Goal: Navigation & Orientation: Find specific page/section

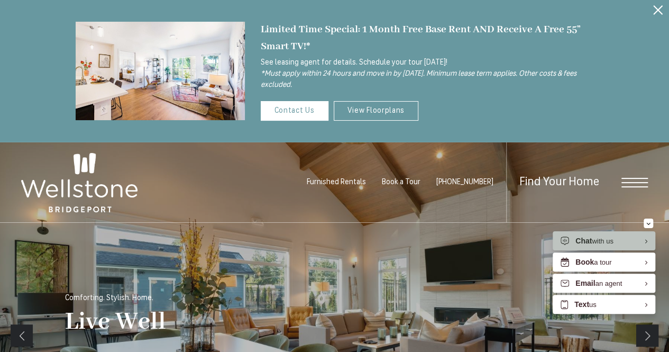
click at [659, 8] on icon "Close Alert" at bounding box center [658, 10] width 10 height 10
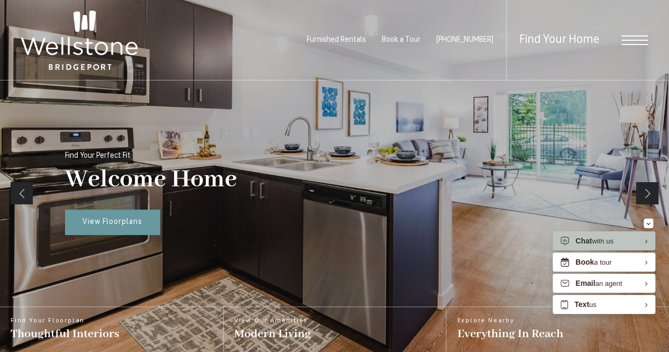
click at [642, 46] on div "Find Your Home" at bounding box center [577, 40] width 142 height 80
click at [641, 40] on span "Open Menu" at bounding box center [635, 40] width 26 height 1
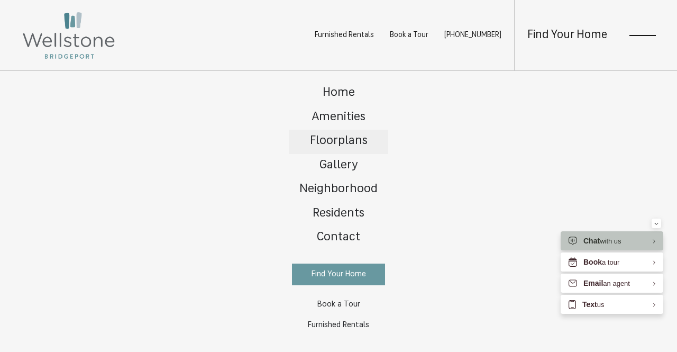
click at [342, 143] on span "Floorplans" at bounding box center [339, 141] width 58 height 12
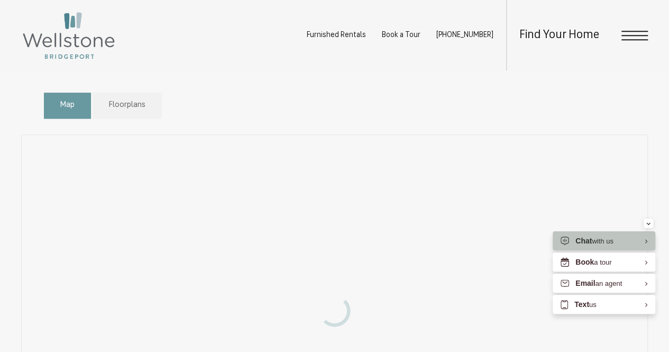
scroll to position [537, 0]
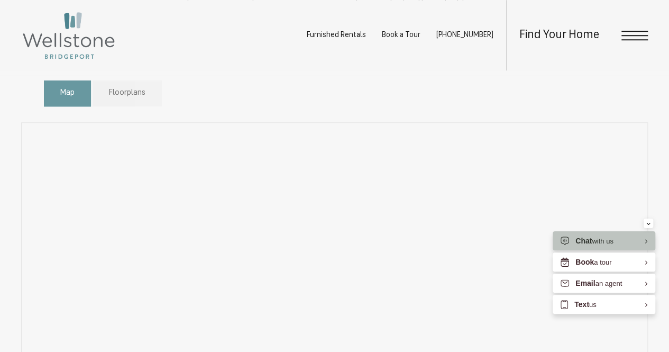
click at [122, 87] on span "Floorplans" at bounding box center [127, 93] width 37 height 12
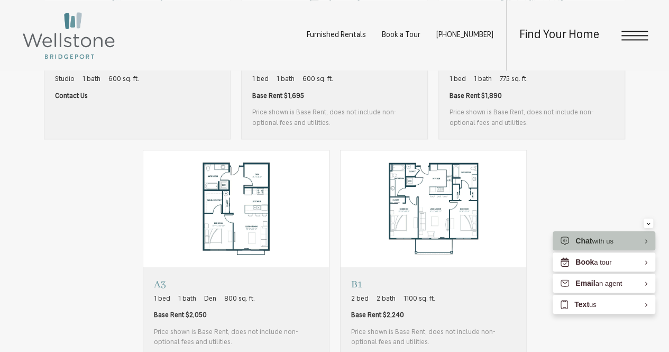
scroll to position [768, 0]
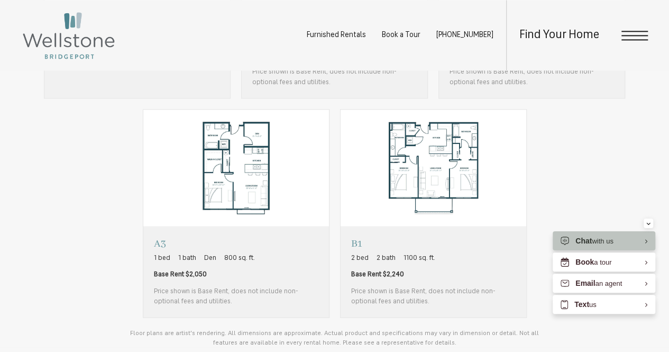
click at [618, 124] on div "Studio Studio 1 bath 600 sq. ft. Contact Us A1 1 bed 1 bath 600 sq. ft. A2" at bounding box center [335, 103] width 582 height 427
